Goal: Learn about a topic

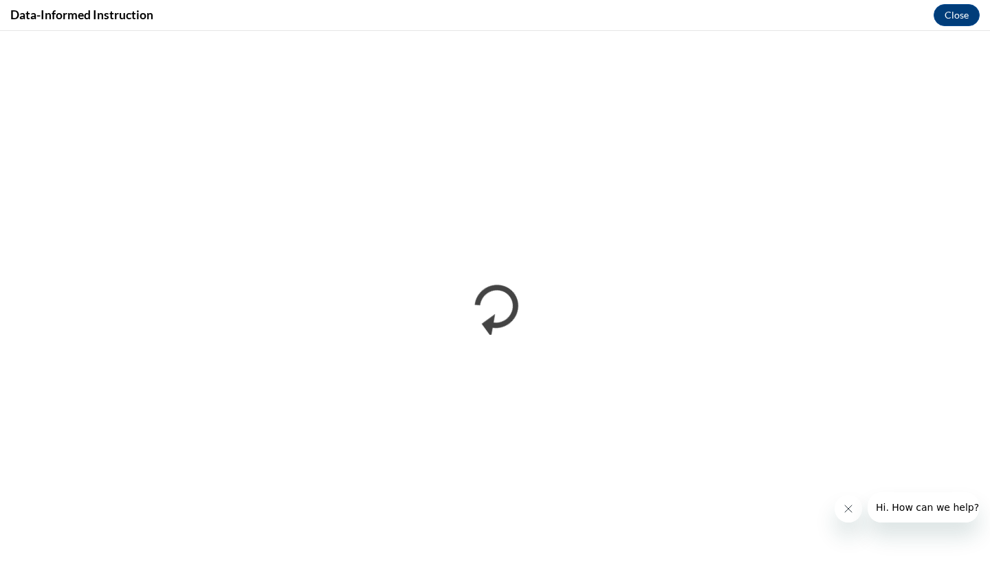
scroll to position [1058, 0]
click at [847, 512] on icon "Close message from company" at bounding box center [848, 508] width 11 height 11
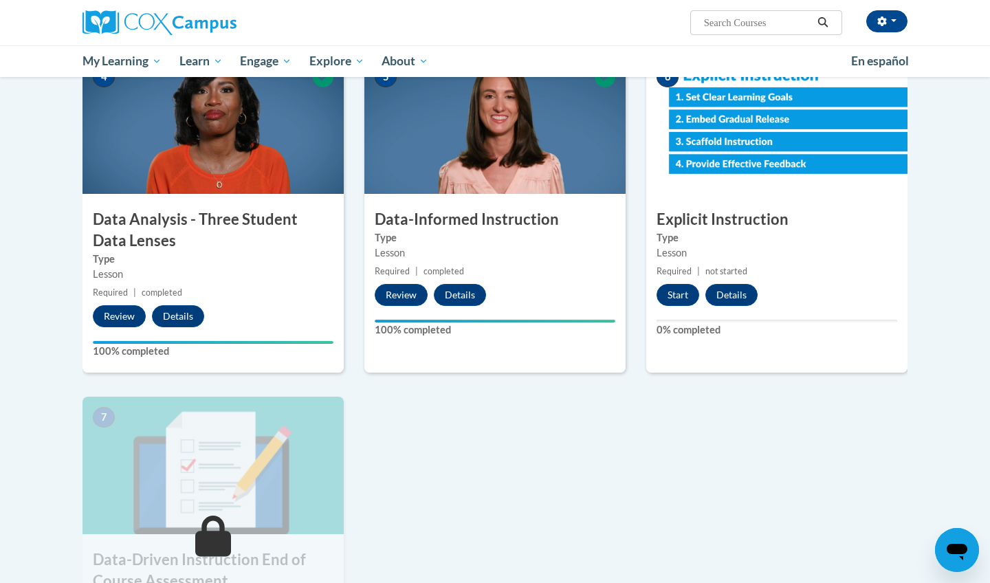
scroll to position [643, 0]
click at [681, 293] on button "Start" at bounding box center [677, 295] width 43 height 22
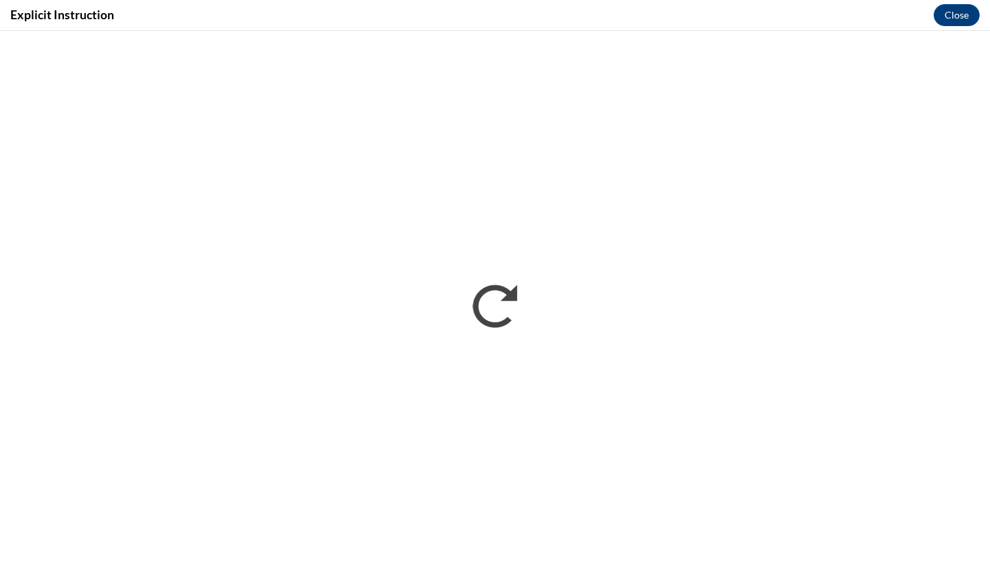
scroll to position [0, 0]
